Goal: Information Seeking & Learning: Learn about a topic

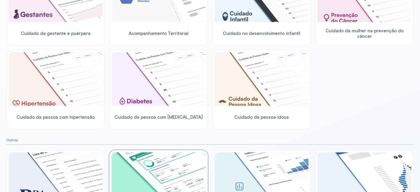
scroll to position [147, 0]
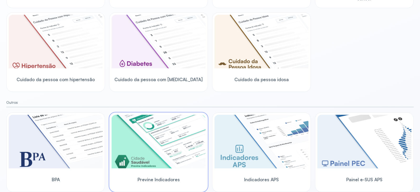
click at [156, 147] on img at bounding box center [159, 142] width 94 height 54
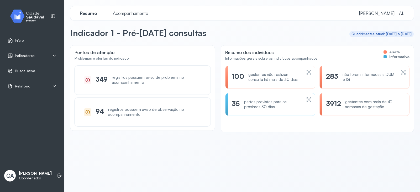
click at [44, 58] on div "Indicadores" at bounding box center [32, 55] width 49 height 5
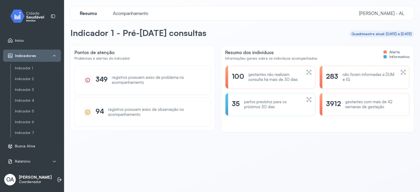
click at [44, 58] on div "Indicadores" at bounding box center [32, 55] width 49 height 5
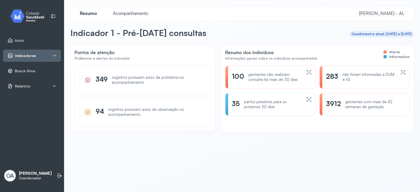
click at [43, 85] on div "Relatório" at bounding box center [32, 86] width 49 height 5
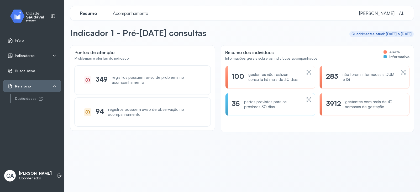
click at [43, 84] on div "Relatório" at bounding box center [32, 86] width 49 height 5
click at [33, 69] on span "Busca Ativa" at bounding box center [25, 71] width 20 height 4
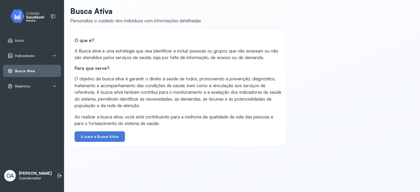
click at [40, 52] on div "Indicadores" at bounding box center [32, 56] width 58 height 12
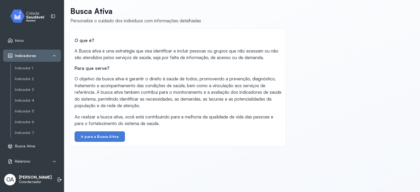
click at [37, 73] on div "Indicador 1 Indicador 2 Indicador 3 Indicador 4 Indicador 5 Indicador 6 Indicad…" at bounding box center [36, 100] width 50 height 73
click at [38, 70] on link "Indicador 1" at bounding box center [38, 68] width 46 height 4
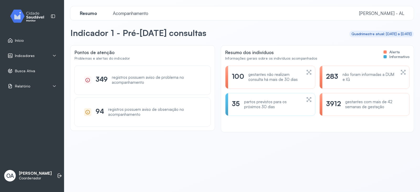
click at [40, 55] on div "Indicadores" at bounding box center [32, 55] width 49 height 5
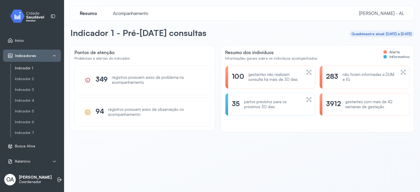
click at [27, 76] on link "Indicador 1" at bounding box center [38, 79] width 46 height 7
click at [27, 77] on link "Indicador 2" at bounding box center [38, 79] width 46 height 4
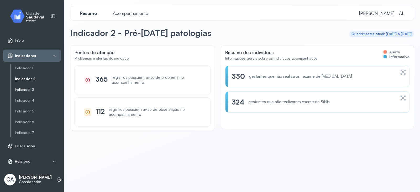
click at [35, 89] on link "Indicador 3" at bounding box center [38, 89] width 46 height 4
click at [24, 108] on link "Indicador 4" at bounding box center [38, 111] width 46 height 7
click at [27, 101] on link "Indicador 4" at bounding box center [38, 100] width 46 height 4
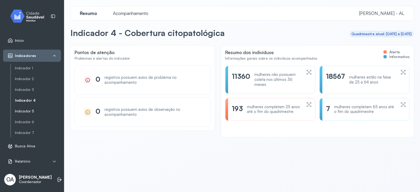
click at [18, 110] on link "Indicador 5" at bounding box center [38, 111] width 46 height 4
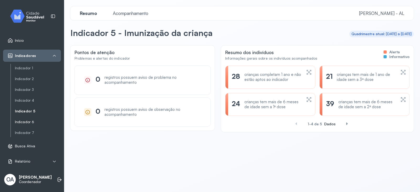
click at [30, 122] on link "Indicador 6" at bounding box center [38, 122] width 46 height 4
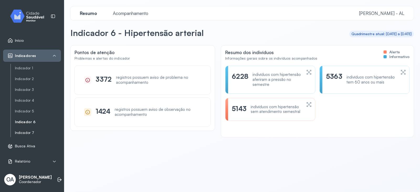
click at [30, 135] on link "Indicador 7" at bounding box center [38, 132] width 46 height 7
click at [40, 168] on div "Início Indicadores Indicador 1 Indicador 2 Indicador 3 Indicador 4 Indicador 5 …" at bounding box center [32, 89] width 58 height 163
click at [41, 166] on div "Relatório" at bounding box center [32, 162] width 58 height 12
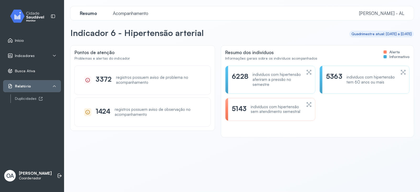
click at [27, 93] on li "Relatório Duplicidades" at bounding box center [32, 91] width 58 height 23
click at [27, 96] on div "Duplicidades" at bounding box center [38, 98] width 46 height 4
